Goal: Complete application form

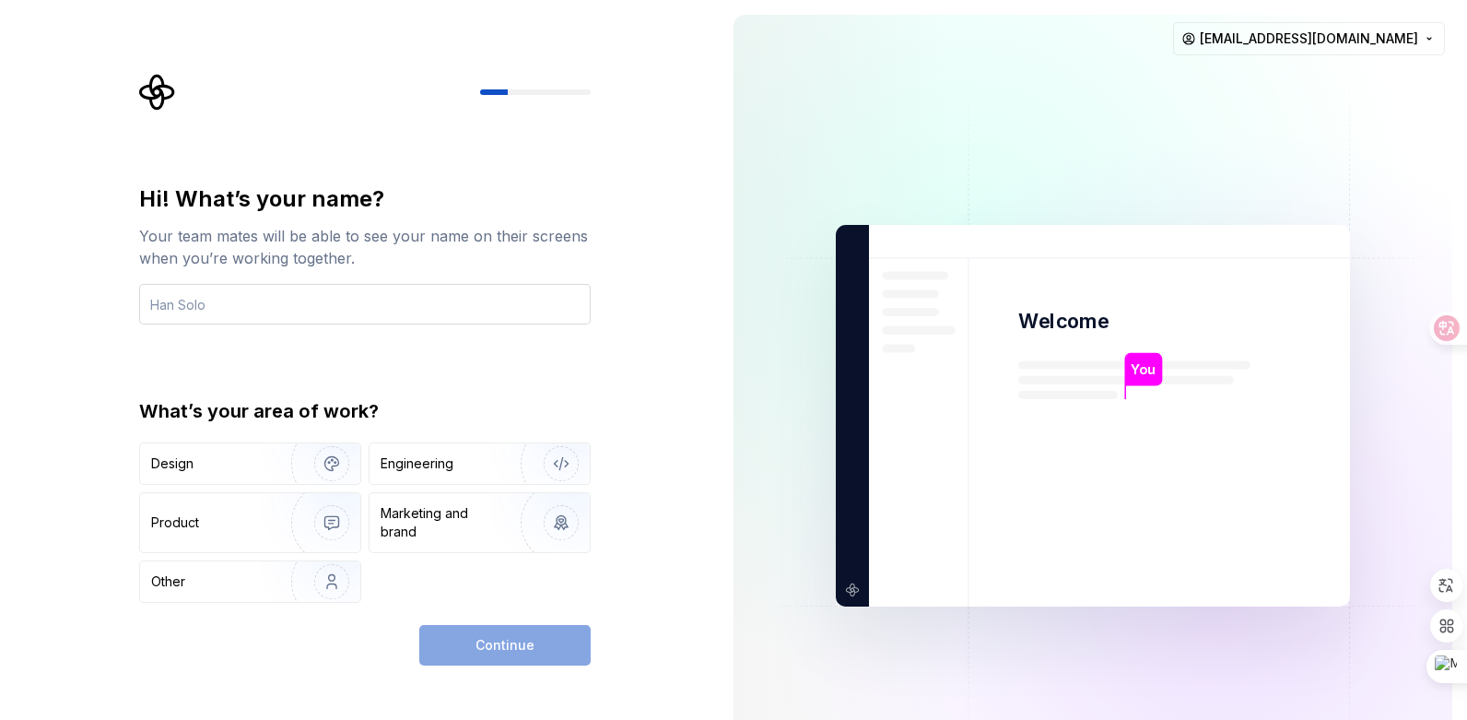
click at [343, 309] on input "text" at bounding box center [364, 304] width 451 height 41
type input "[PERSON_NAME]"
click at [385, 367] on div "Hi! What’s your name? Your team mates will be able to see your name on their sc…" at bounding box center [364, 393] width 451 height 418
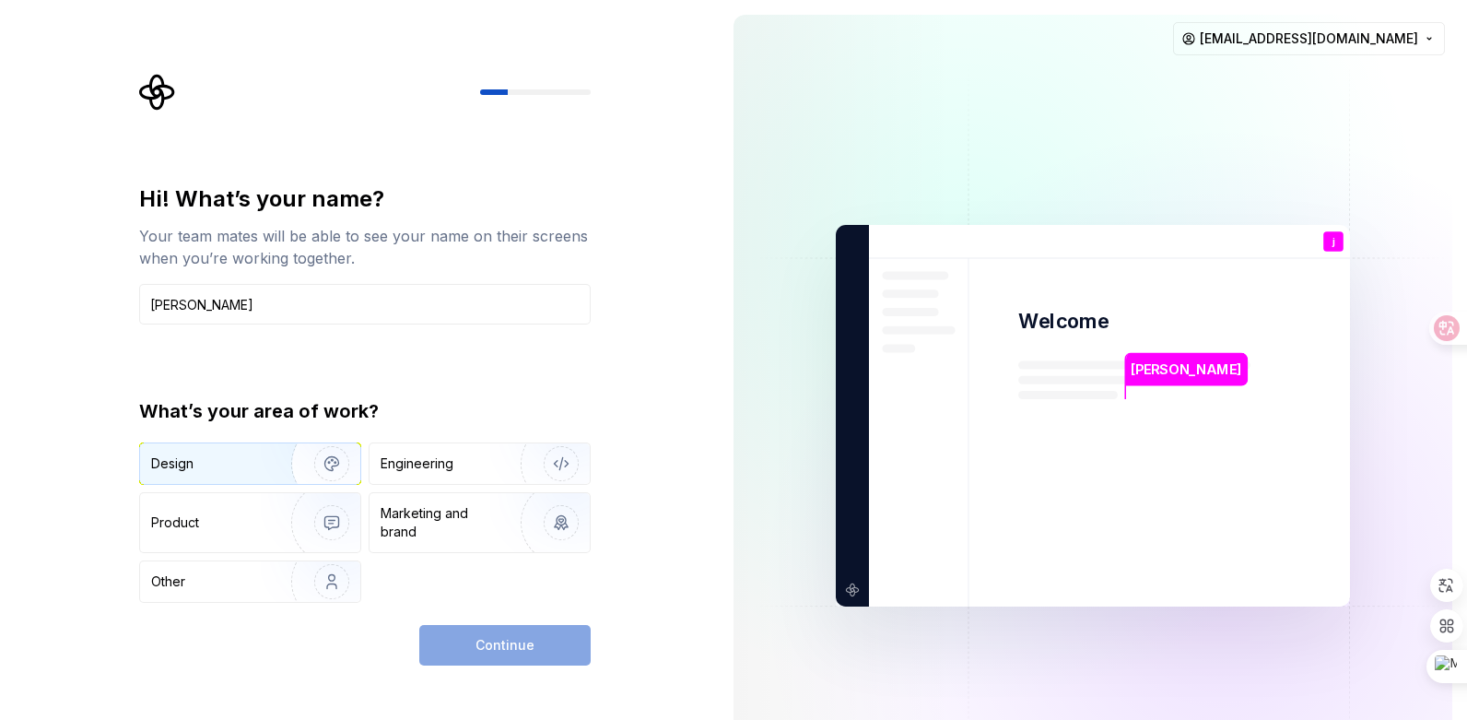
click at [338, 468] on img "button" at bounding box center [320, 463] width 118 height 123
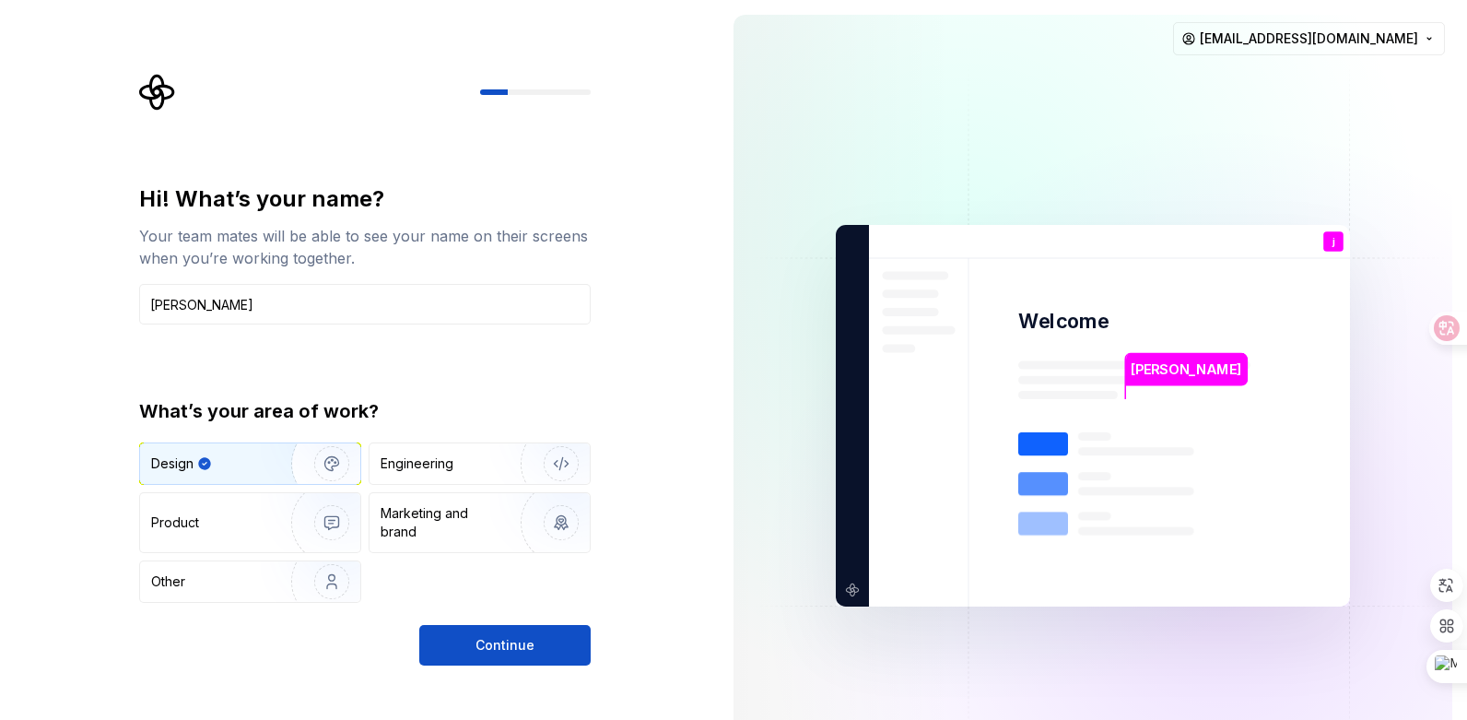
click at [338, 468] on img "button" at bounding box center [320, 463] width 118 height 123
click at [295, 469] on img "button" at bounding box center [320, 463] width 118 height 123
click at [329, 590] on img "button" at bounding box center [320, 581] width 118 height 123
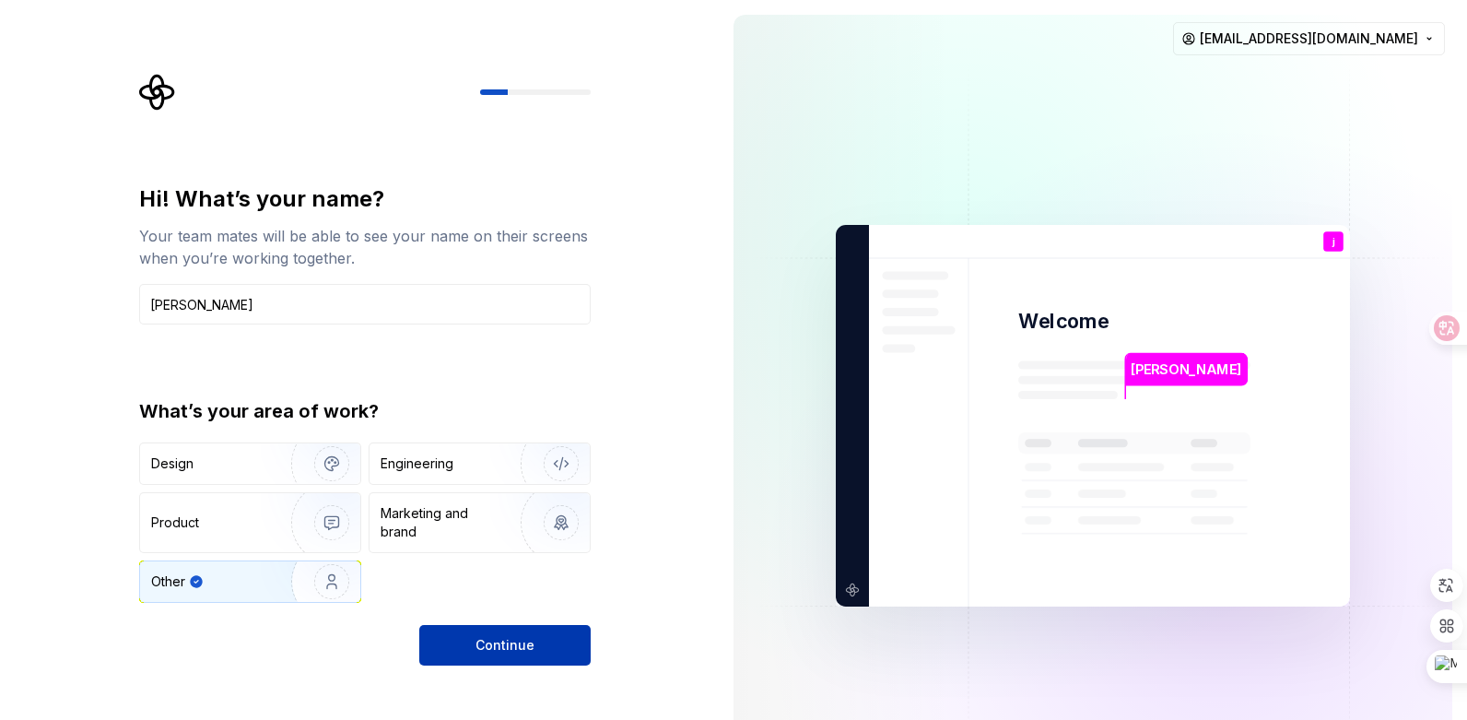
click at [537, 640] on button "Continue" at bounding box center [504, 645] width 171 height 41
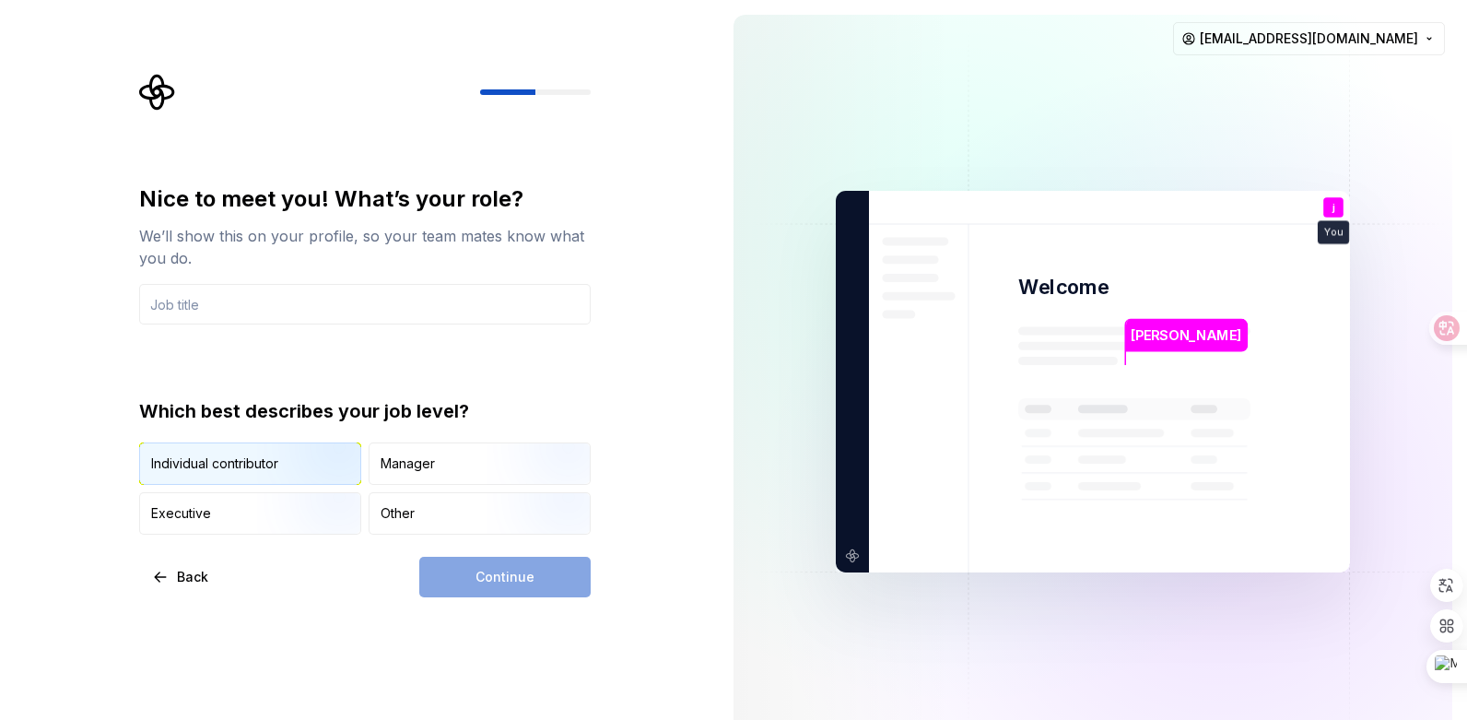
click at [274, 451] on img "button" at bounding box center [316, 486] width 118 height 123
click at [250, 301] on input "text" at bounding box center [364, 304] width 451 height 41
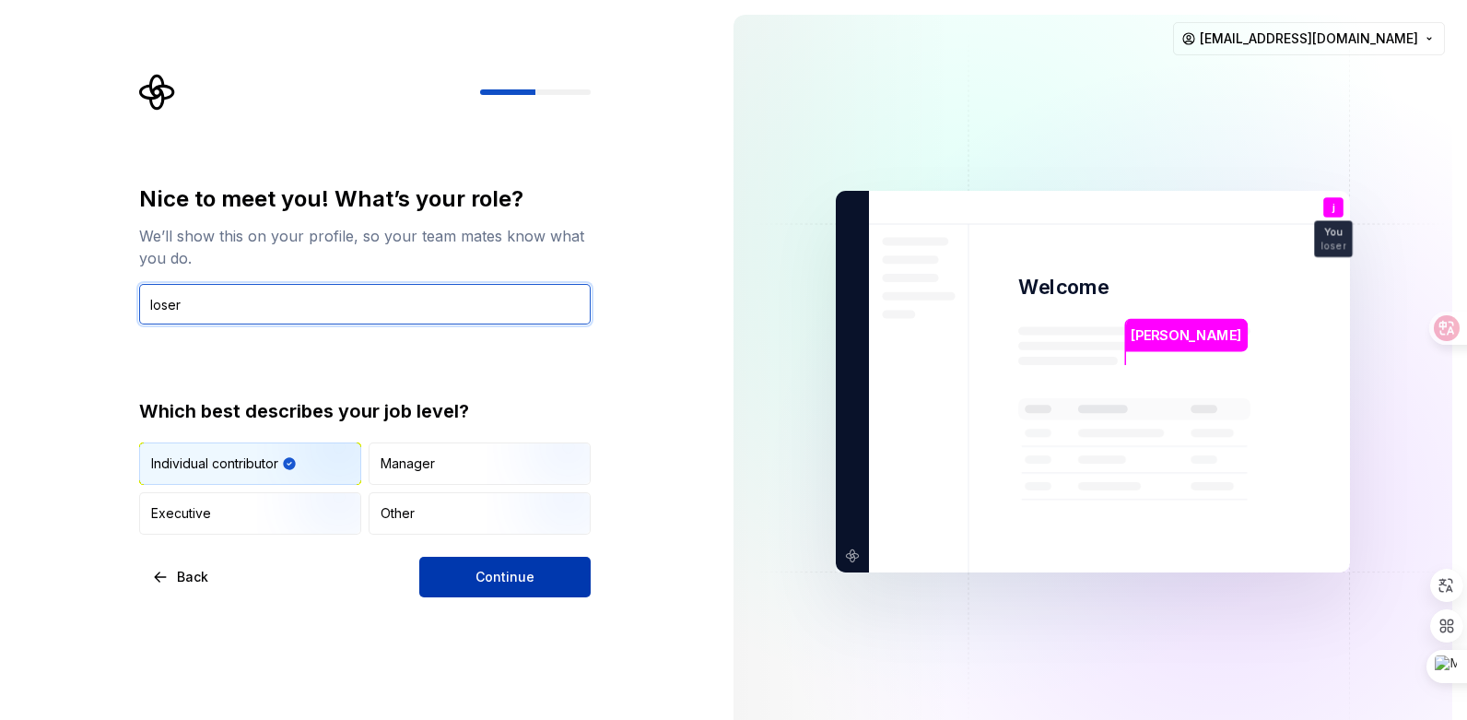
type input "loser"
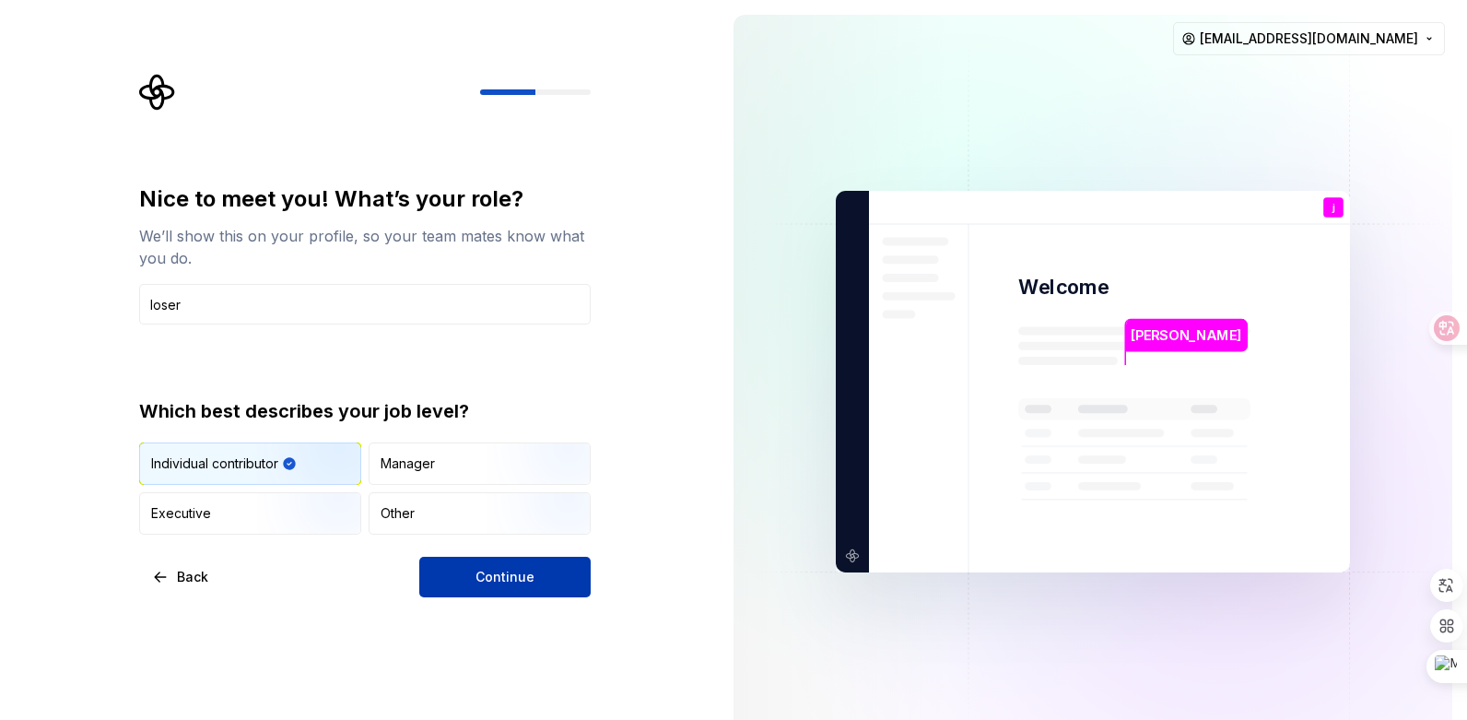
click at [503, 569] on span "Continue" at bounding box center [504, 577] width 59 height 18
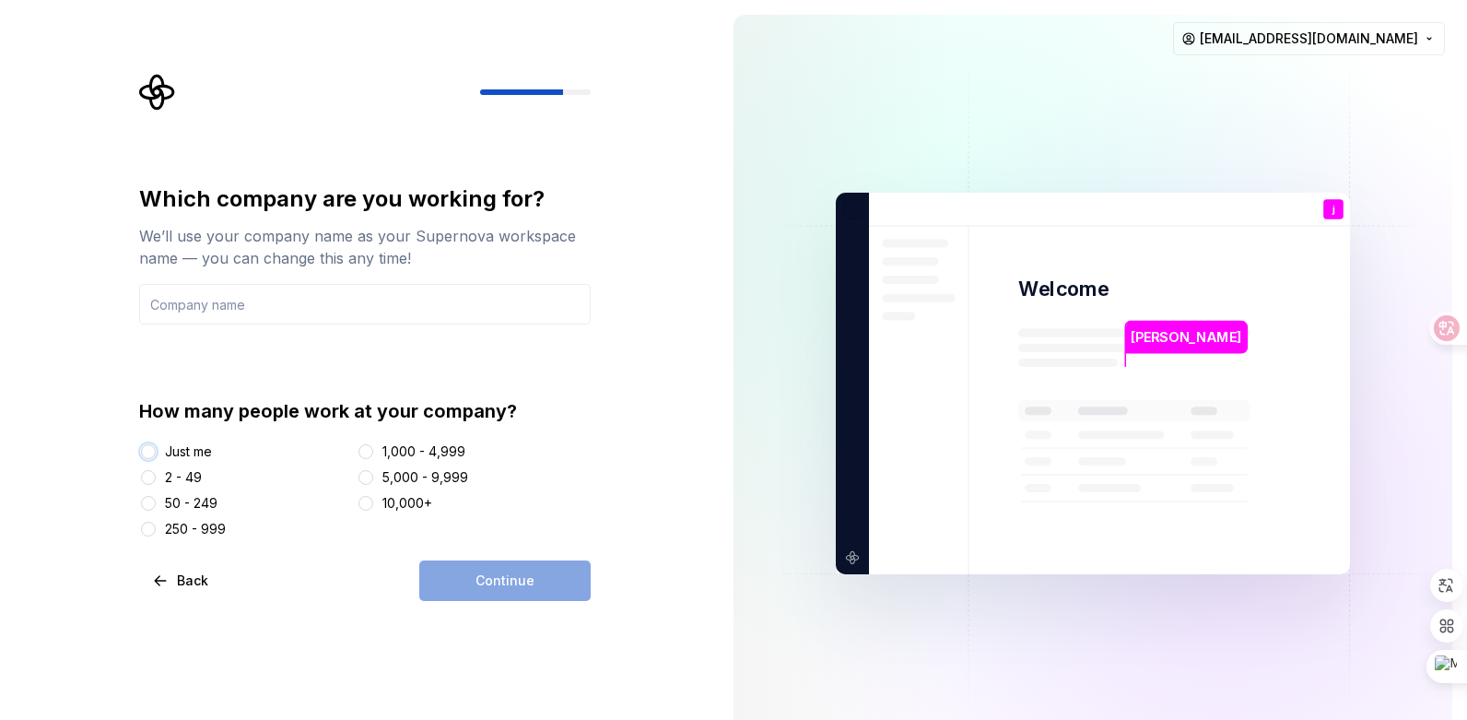
click at [149, 450] on button "Just me" at bounding box center [148, 451] width 15 height 15
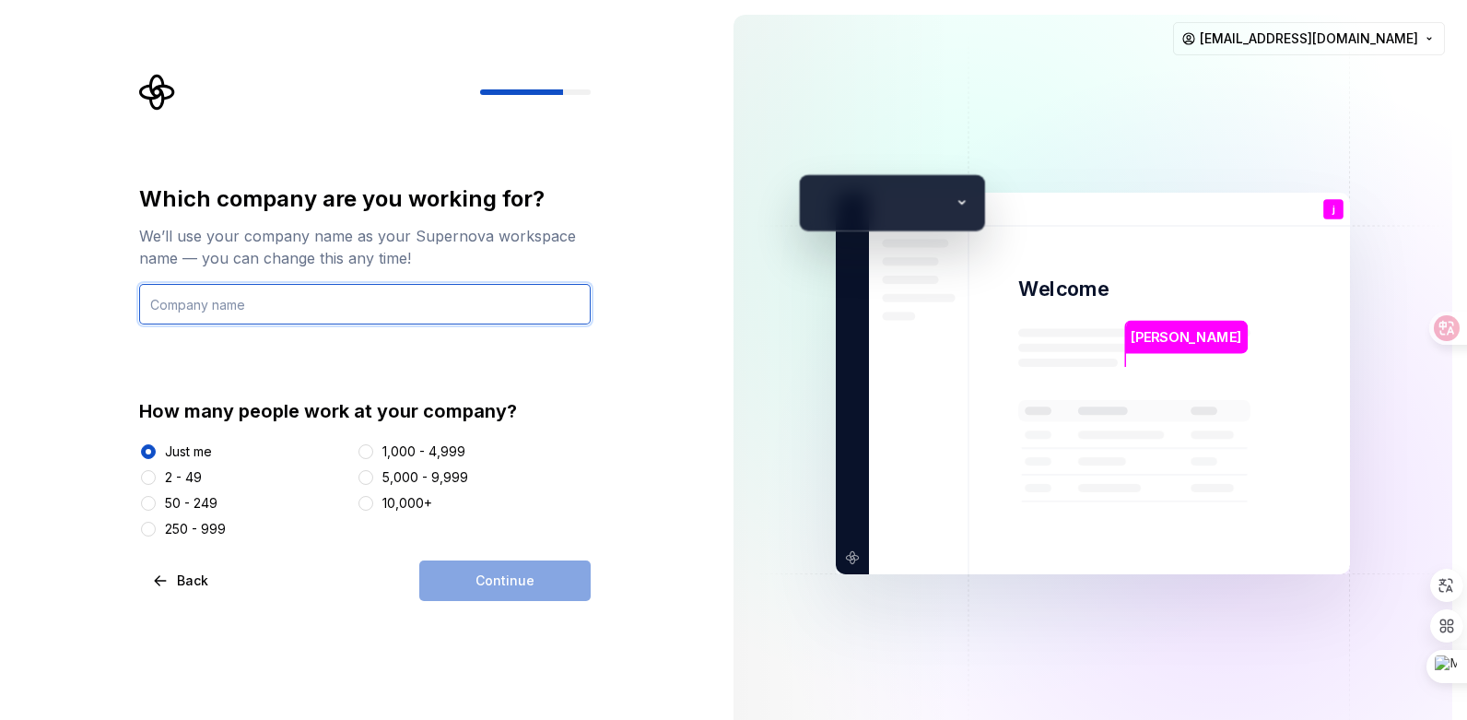
click at [266, 302] on input "text" at bounding box center [364, 304] width 451 height 41
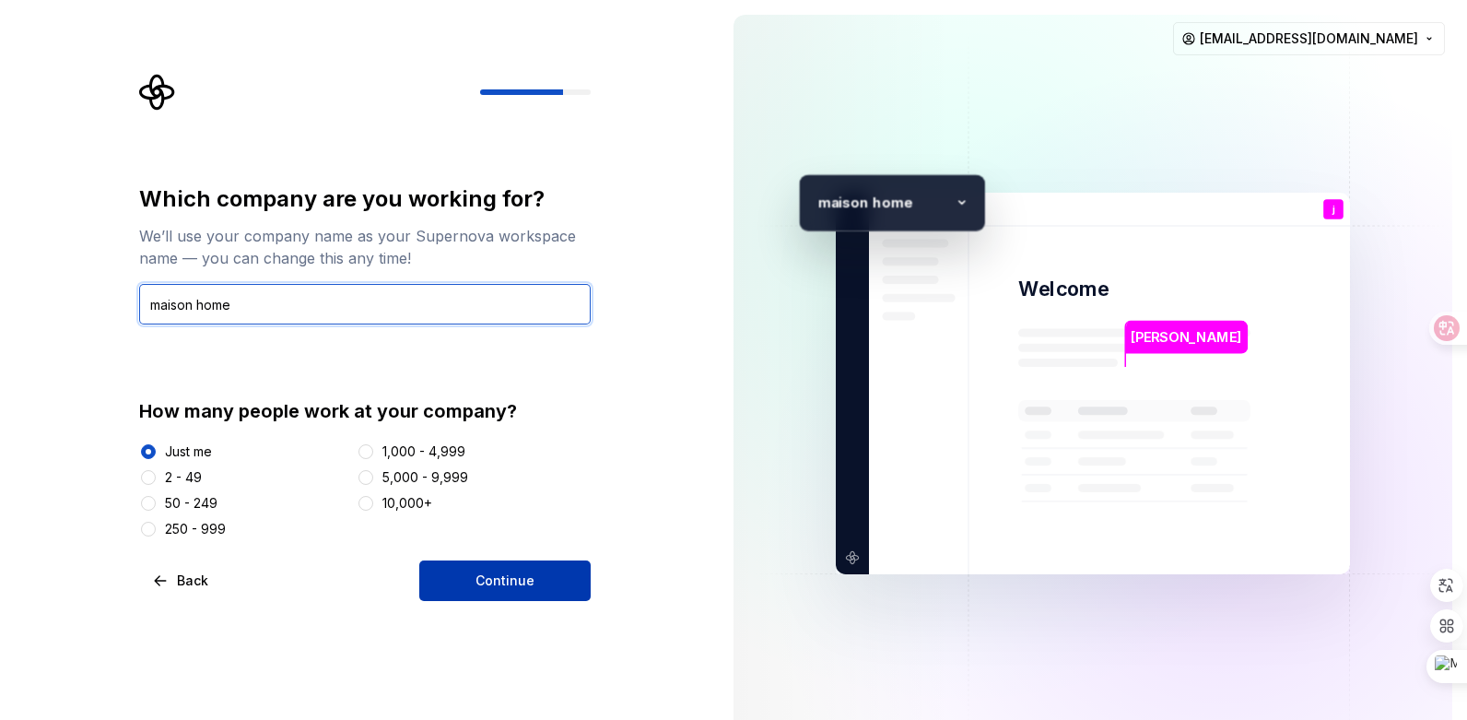
type input "maison home"
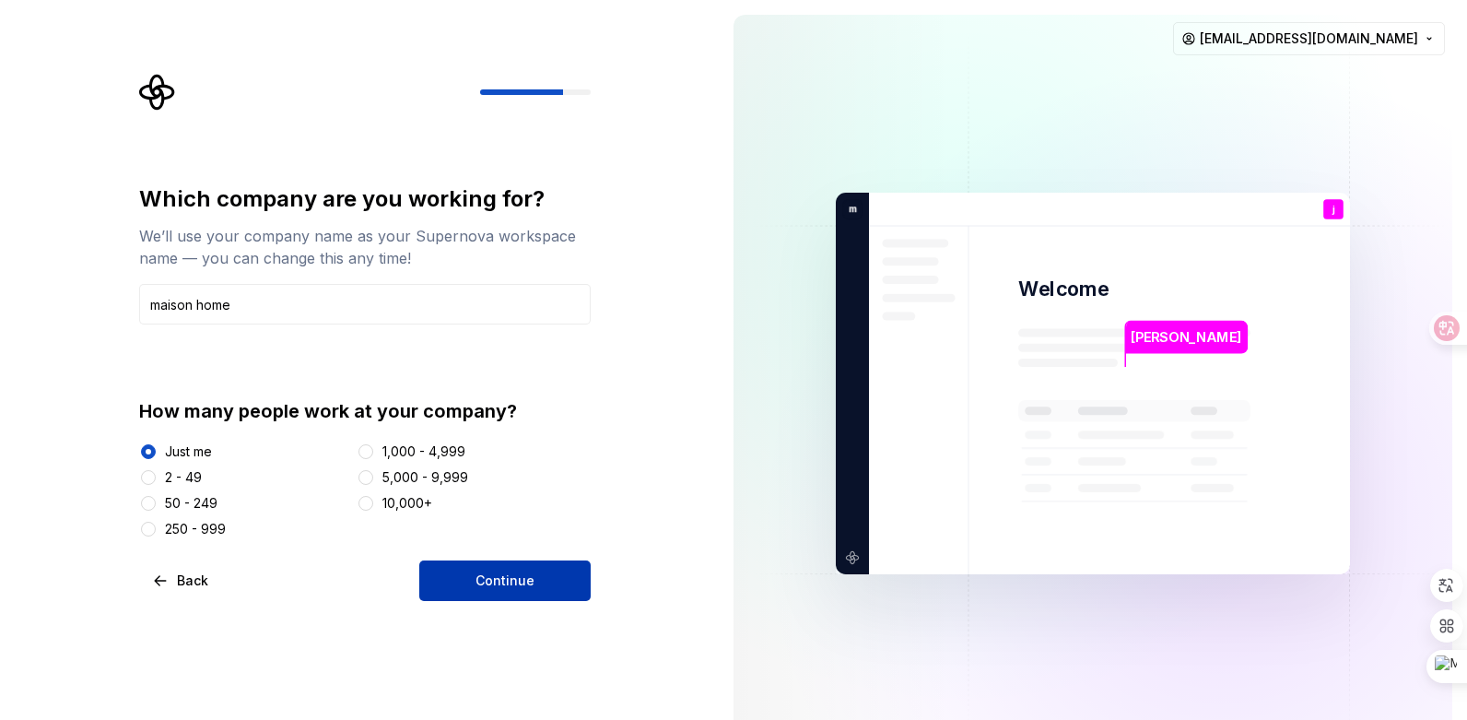
click at [480, 579] on span "Continue" at bounding box center [504, 580] width 59 height 18
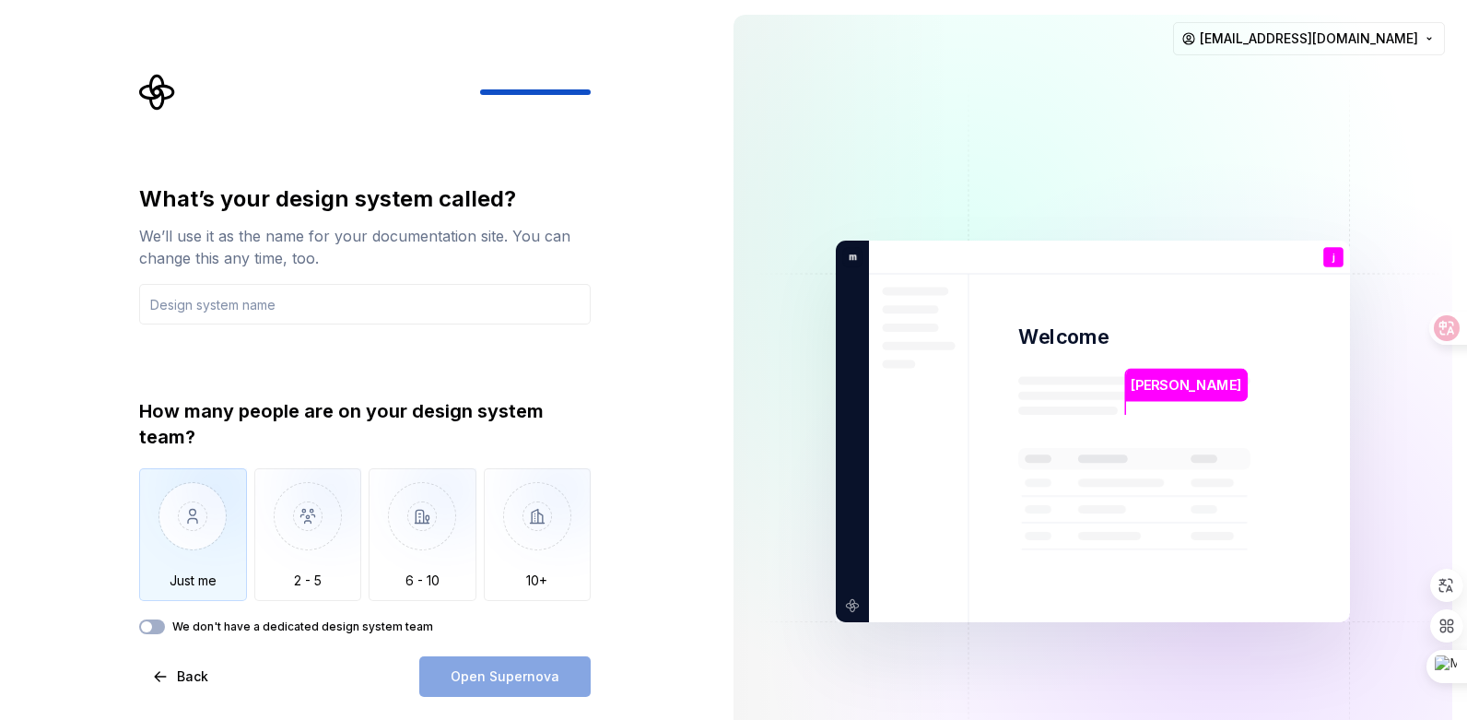
click at [226, 518] on img "button" at bounding box center [193, 529] width 108 height 123
click at [505, 673] on div "Open Supernova" at bounding box center [504, 676] width 171 height 41
click at [236, 298] on input "text" at bounding box center [364, 304] width 451 height 41
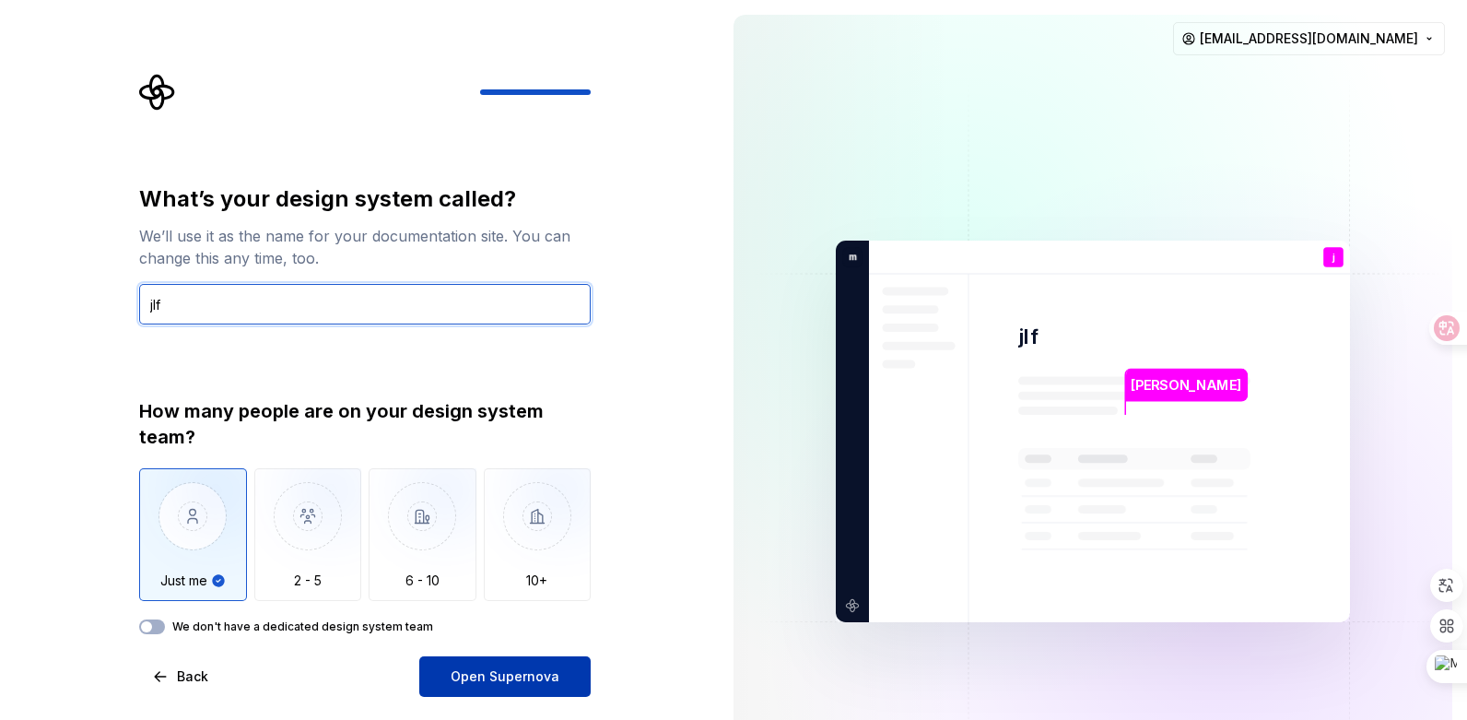
type input "jlf"
click at [558, 673] on span "Open Supernova" at bounding box center [505, 676] width 109 height 18
